Goal: Register for event/course

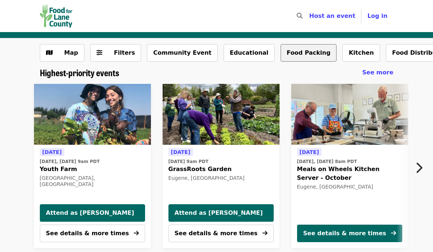
click at [288, 51] on button "Food Packing" at bounding box center [309, 53] width 56 height 18
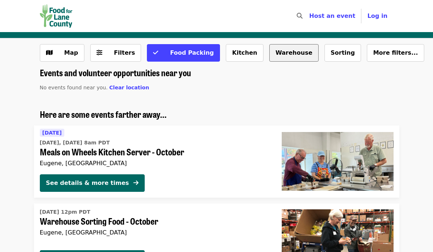
click at [277, 58] on button "Warehouse" at bounding box center [293, 53] width 49 height 18
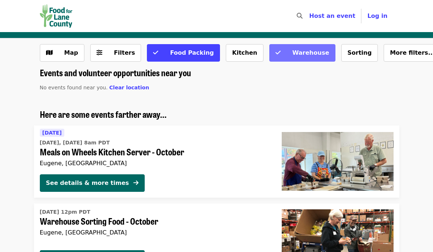
click at [269, 55] on button "Warehouse" at bounding box center [302, 53] width 66 height 18
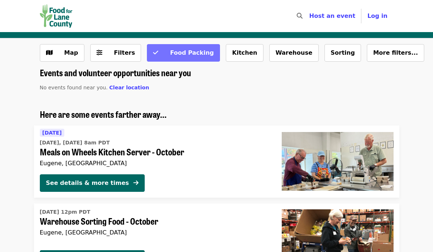
click at [187, 54] on span "Food Packing" at bounding box center [192, 52] width 44 height 7
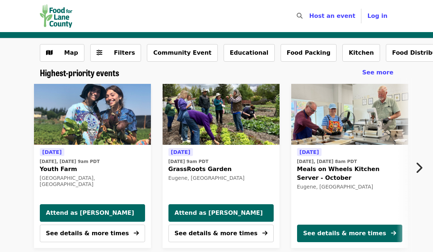
click at [420, 168] on icon "chevron-right icon" at bounding box center [418, 168] width 7 height 14
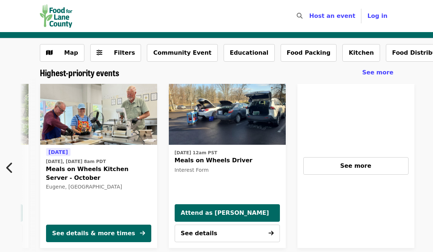
scroll to position [0, 265]
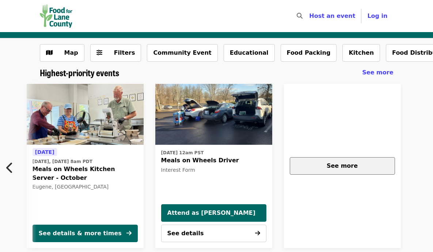
click at [342, 165] on span "See more" at bounding box center [342, 166] width 31 height 7
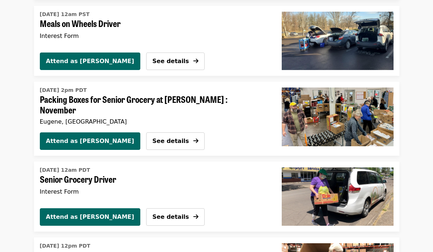
scroll to position [1302, 0]
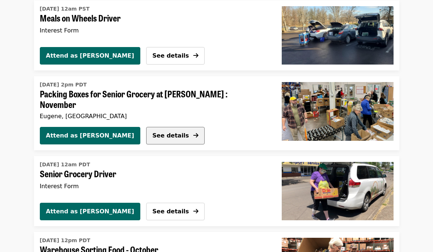
click at [152, 132] on span "See details" at bounding box center [170, 136] width 37 height 9
